Goal: Use online tool/utility: Utilize a website feature to perform a specific function

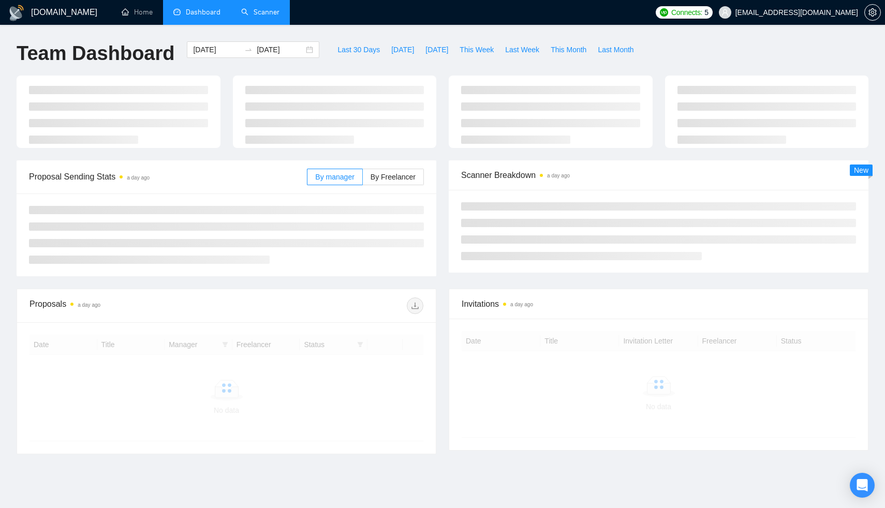
click at [264, 11] on link "Scanner" at bounding box center [260, 12] width 38 height 9
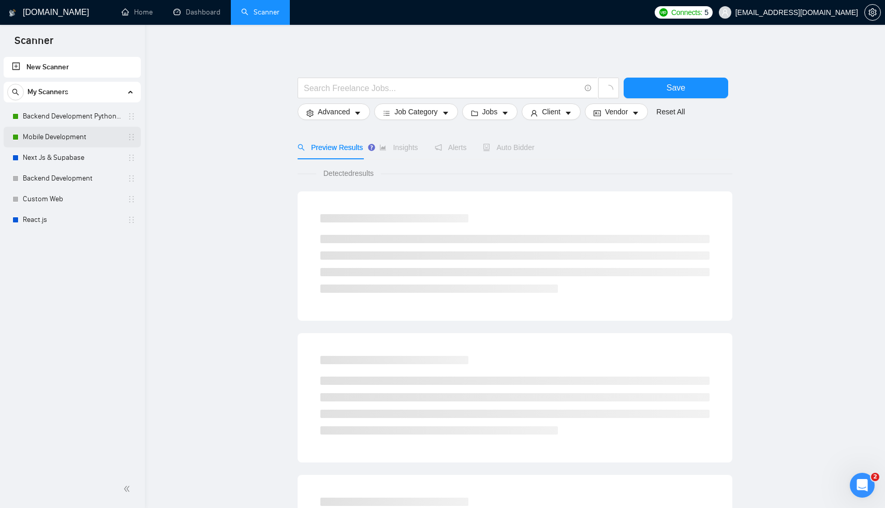
click at [58, 138] on link "Mobile Development" at bounding box center [72, 137] width 98 height 21
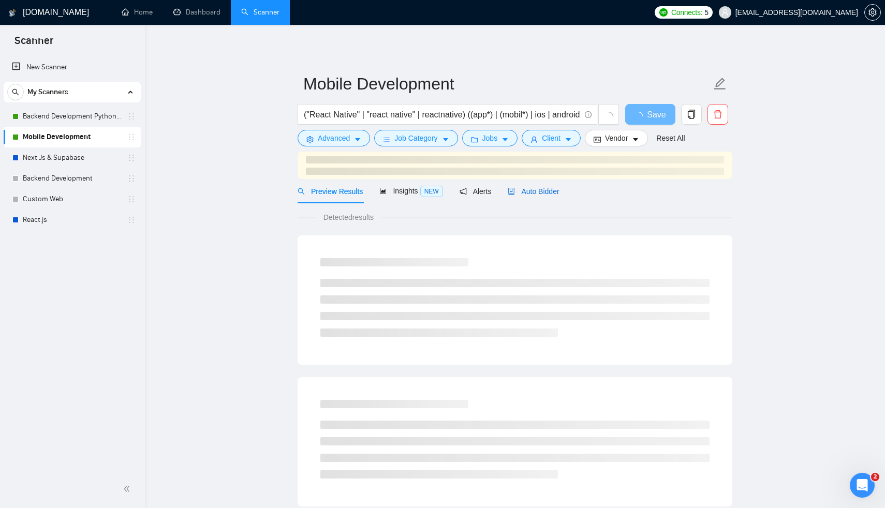
click at [533, 197] on div "Auto Bidder" at bounding box center [533, 191] width 51 height 11
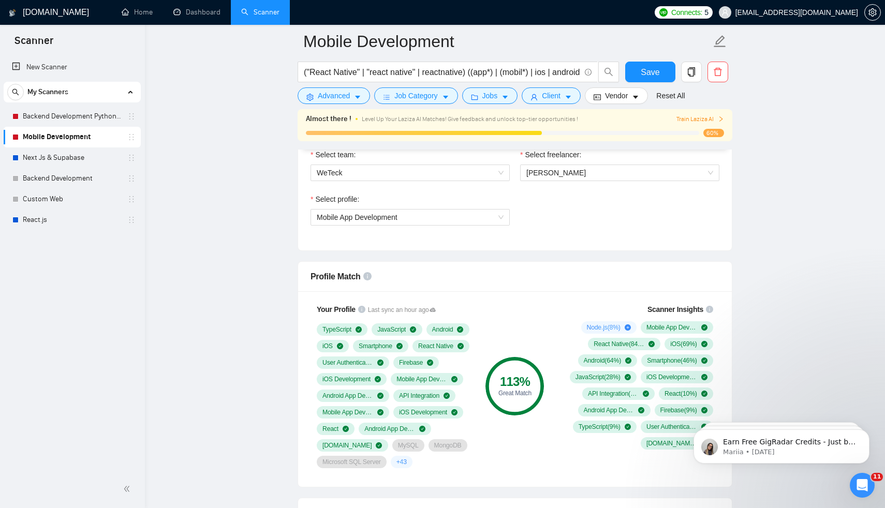
scroll to position [766, 0]
